Goal: Use online tool/utility: Utilize a website feature to perform a specific function

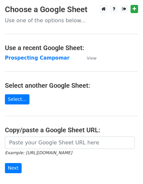
click at [53, 58] on strong "Prospecting Campomar" at bounding box center [37, 58] width 64 height 6
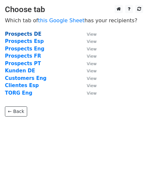
click at [31, 34] on strong "Prospects DE" at bounding box center [23, 34] width 36 height 6
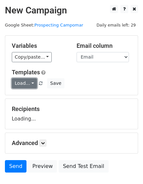
click at [29, 83] on link "Load..." at bounding box center [24, 83] width 25 height 10
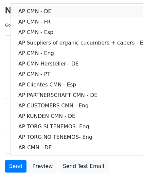
click at [50, 11] on link "AP CMN - DE" at bounding box center [83, 11] width 147 height 10
